Goal: Information Seeking & Learning: Understand process/instructions

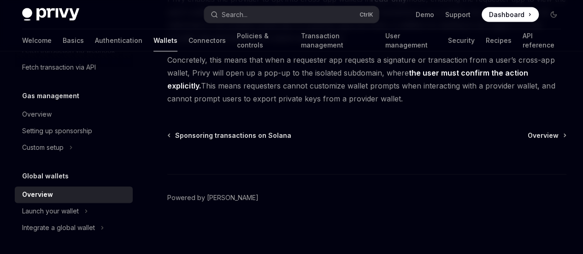
scroll to position [1014, 0]
click at [88, 210] on icon at bounding box center [86, 211] width 4 height 11
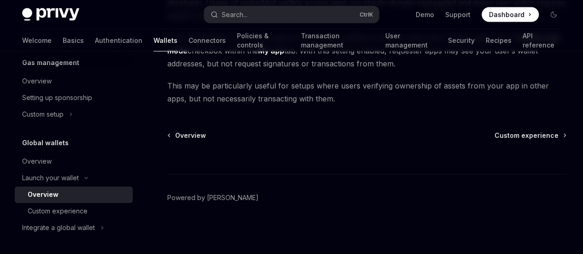
scroll to position [1052, 0]
drag, startPoint x: 70, startPoint y: 210, endPoint x: 77, endPoint y: 208, distance: 7.5
click at [70, 210] on div "Custom experience" at bounding box center [58, 211] width 60 height 11
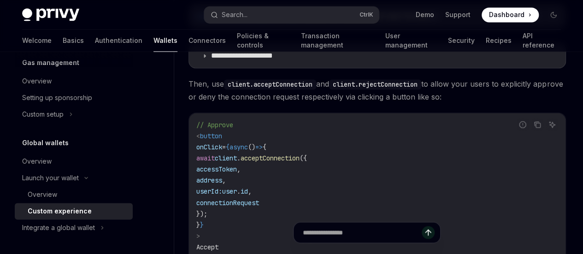
scroll to position [691, 0]
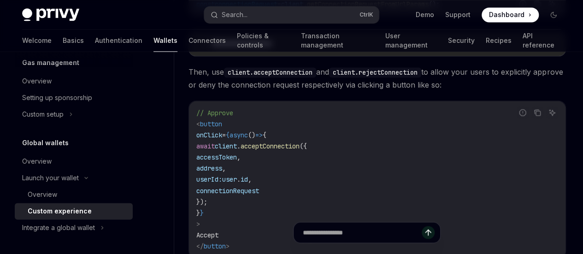
click at [206, 47] on icon at bounding box center [205, 44] width 6 height 6
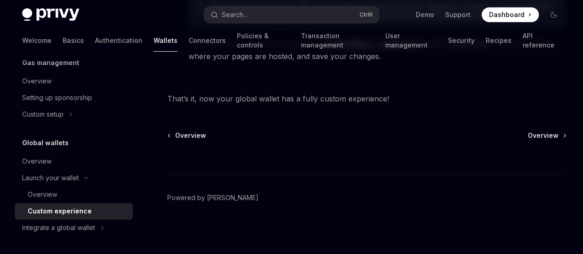
scroll to position [2137, 0]
click at [84, 224] on div "Integrate a global wallet" at bounding box center [58, 227] width 73 height 11
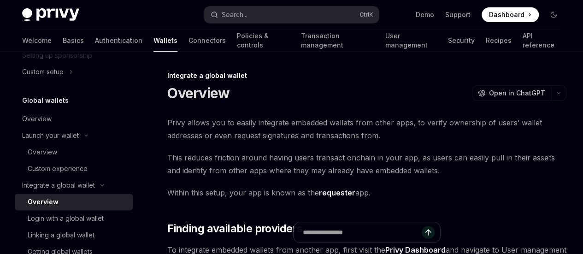
scroll to position [663, 0]
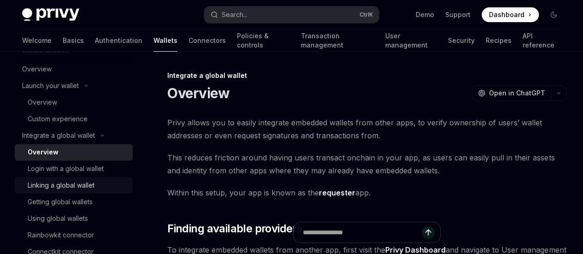
click at [79, 182] on div "Linking a global wallet" at bounding box center [61, 185] width 67 height 11
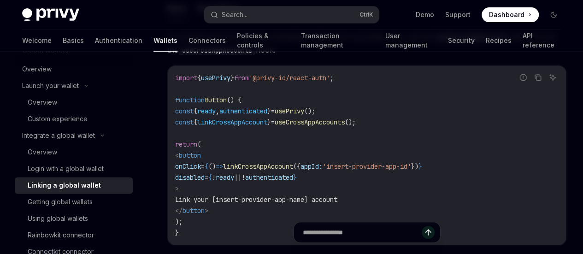
scroll to position [138, 0]
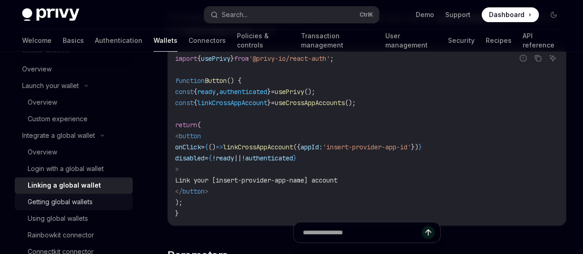
click at [86, 201] on div "Getting global wallets" at bounding box center [60, 201] width 65 height 11
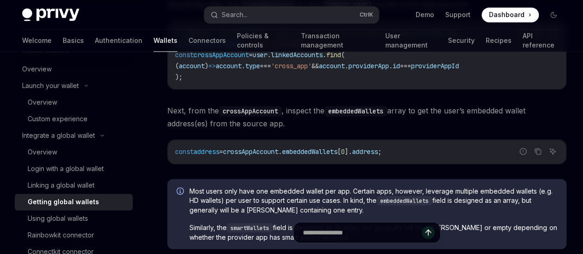
scroll to position [737, 0]
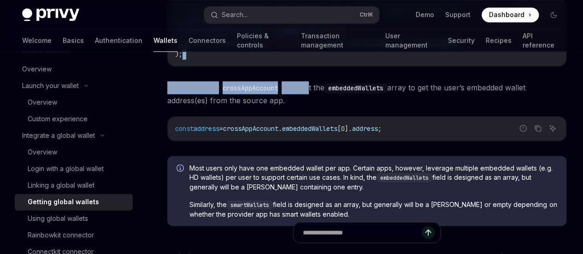
drag, startPoint x: 263, startPoint y: 128, endPoint x: 312, endPoint y: 131, distance: 49.4
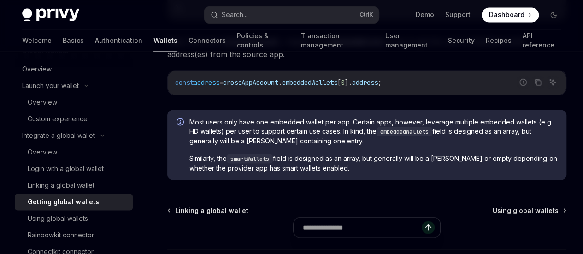
scroll to position [0, 0]
click at [263, 61] on span "Next, from the crossAppAccount , inspect the embeddedWallets array to get the u…" at bounding box center [366, 48] width 399 height 26
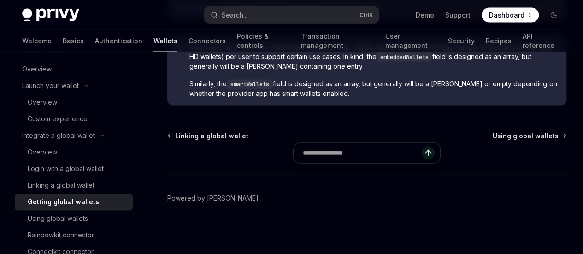
scroll to position [922, 0]
click at [77, 218] on div "Using global wallets" at bounding box center [58, 218] width 60 height 11
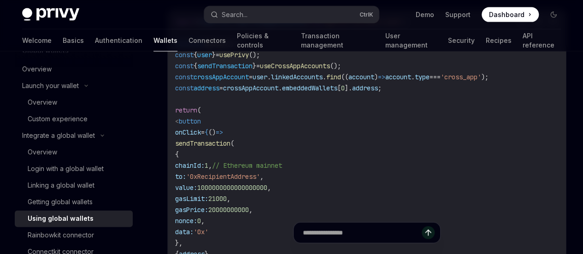
scroll to position [1060, 0]
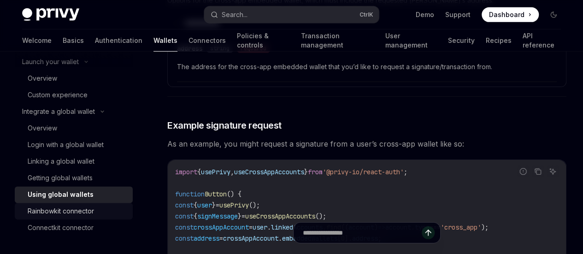
scroll to position [1428, 0]
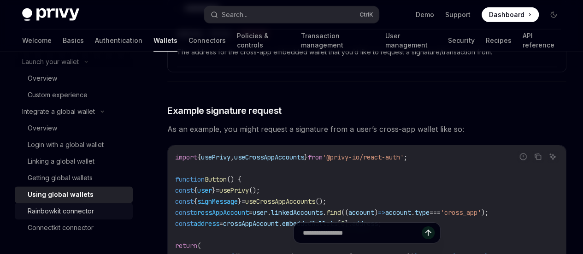
drag, startPoint x: 84, startPoint y: 214, endPoint x: 103, endPoint y: 210, distance: 19.8
click at [84, 214] on div "Rainbowkit connector" at bounding box center [61, 211] width 66 height 11
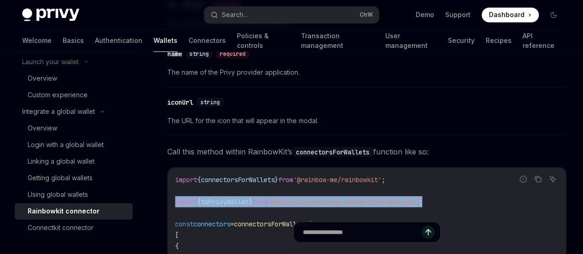
scroll to position [0, 65]
drag, startPoint x: 233, startPoint y: 169, endPoint x: 420, endPoint y: 169, distance: 187.1
copy span "import { toPrivyWallet } from '@privy-io/cross-app-connect/rainbow-kit' ;"
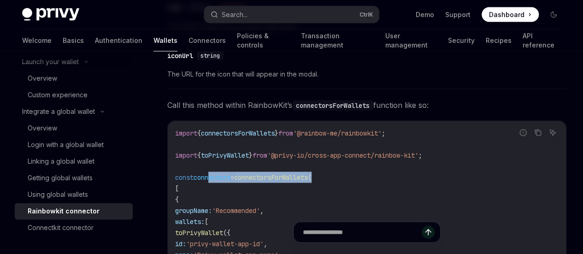
scroll to position [0, 0]
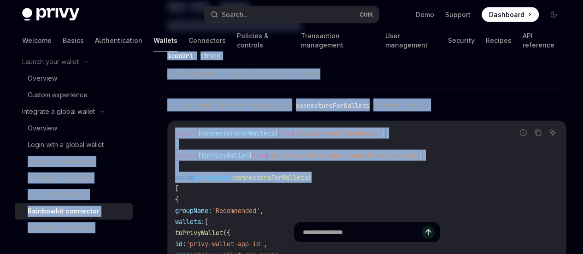
drag, startPoint x: 274, startPoint y: 147, endPoint x: 146, endPoint y: 145, distance: 128.1
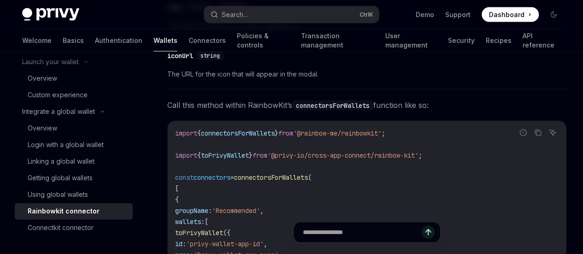
click at [268, 158] on code "import { connectorsForWallets } from '@rainbow-me/rainbowkit' ; import { toPriv…" at bounding box center [366, 249] width 383 height 243
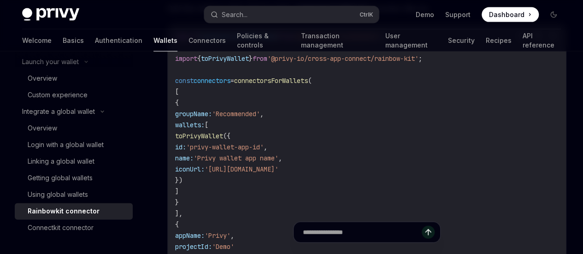
scroll to position [875, 0]
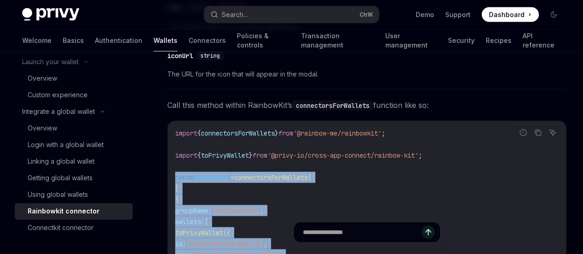
drag, startPoint x: 185, startPoint y: 194, endPoint x: 169, endPoint y: 149, distance: 47.5
click at [169, 149] on div "import { connectorsForWallets } from '@rainbow-me/rainbowkit' ; import { toPriv…" at bounding box center [367, 249] width 398 height 256
copy code "const connectors = connectorsForWallets ( [ { groupName: 'Recommended' , wallet…"
click at [339, 169] on code "import { connectorsForWallets } from '@rainbow-me/rainbowkit' ; import { toPriv…" at bounding box center [366, 249] width 383 height 243
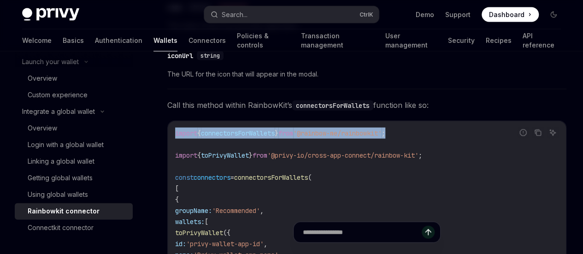
scroll to position [0, 65]
drag, startPoint x: 174, startPoint y: 102, endPoint x: 423, endPoint y: 97, distance: 248.9
copy span "import { connectorsForWallets } from '@rainbow-me/rainbowkit' ;"
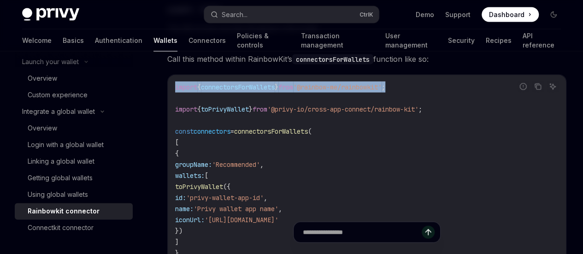
scroll to position [0, 0]
drag, startPoint x: 307, startPoint y: 188, endPoint x: 151, endPoint y: 181, distance: 155.9
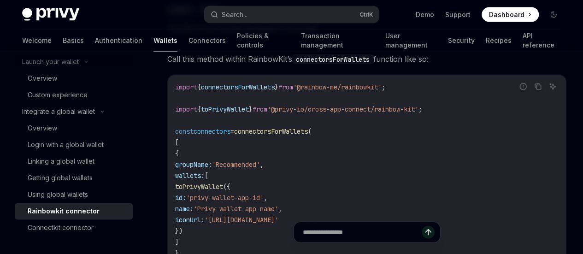
click at [0, 0] on div "On this page 1. Install dependencies 2. Create the connector Parameters 3. Wrap…" at bounding box center [0, 0] width 0 height 0
click at [188, 39] on link "Connectors" at bounding box center [206, 40] width 37 height 22
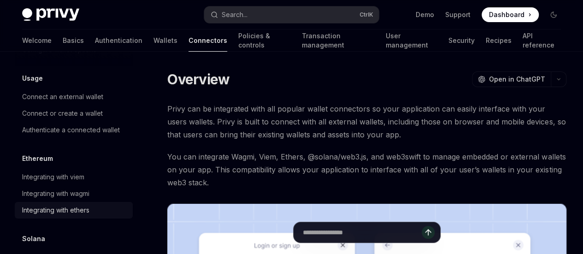
scroll to position [92, 0]
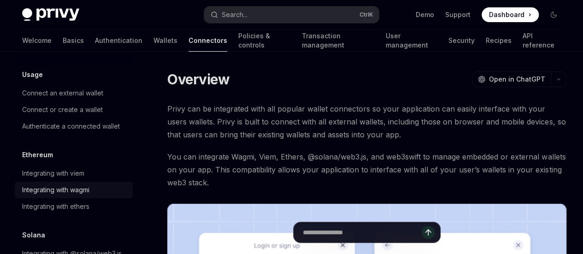
click at [83, 190] on div "Integrating with wagmi" at bounding box center [55, 189] width 67 height 11
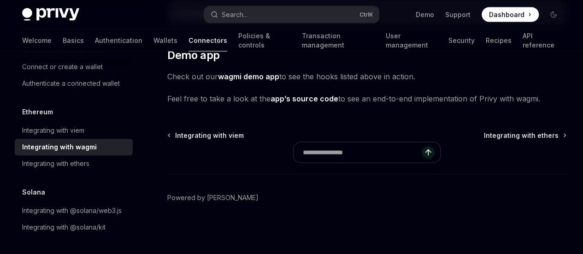
scroll to position [2857, 0]
drag, startPoint x: 291, startPoint y: 182, endPoint x: 330, endPoint y: 182, distance: 38.7
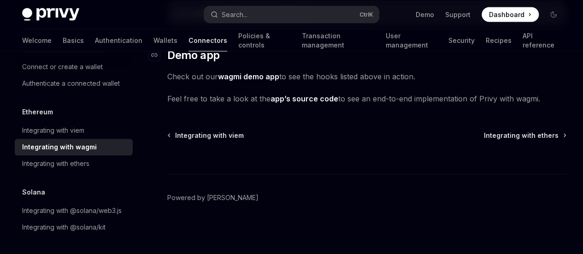
scroll to position [3041, 0]
click at [375, 83] on span "Check out our wagmi demo app to see the hooks listed above in action." at bounding box center [366, 76] width 399 height 13
drag, startPoint x: 123, startPoint y: 43, endPoint x: 127, endPoint y: 48, distance: 6.5
click at [153, 43] on link "Wallets" at bounding box center [165, 40] width 24 height 22
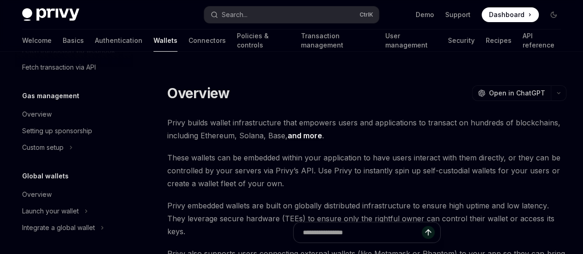
scroll to position [92, 0]
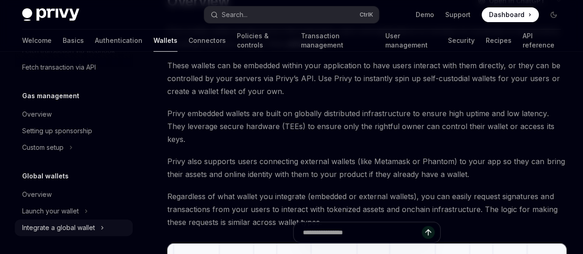
click at [105, 228] on div "Integrate a global wallet" at bounding box center [74, 227] width 118 height 17
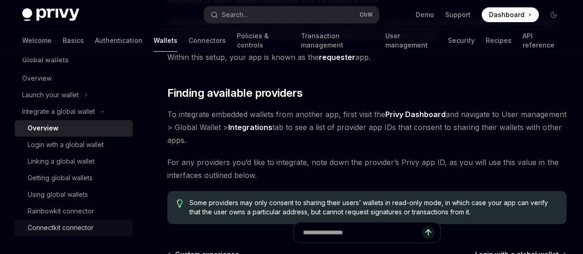
scroll to position [138, 0]
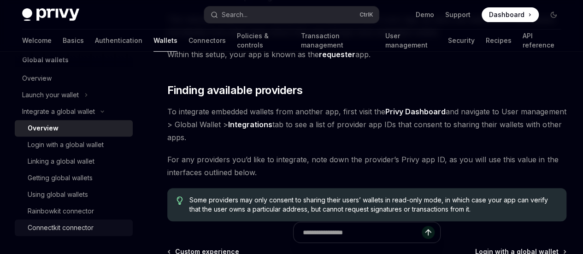
click at [69, 226] on div "Connectkit connector" at bounding box center [61, 227] width 66 height 11
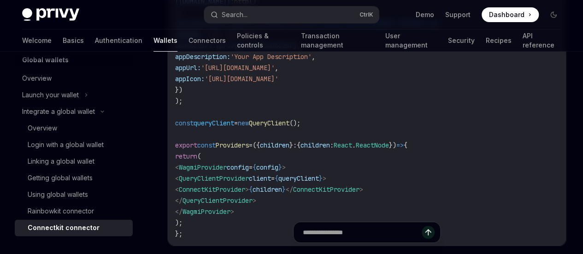
scroll to position [1613, 0]
click at [188, 39] on link "Connectors" at bounding box center [206, 40] width 37 height 22
type textarea "*"
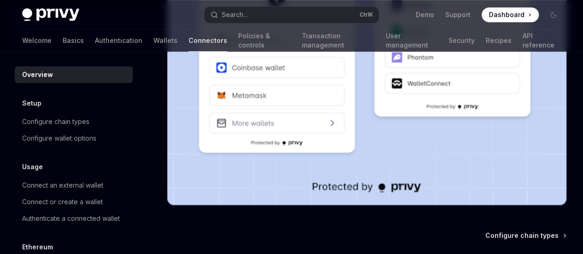
scroll to position [306, 0]
